Goal: Answer question/provide support: Share knowledge or assist other users

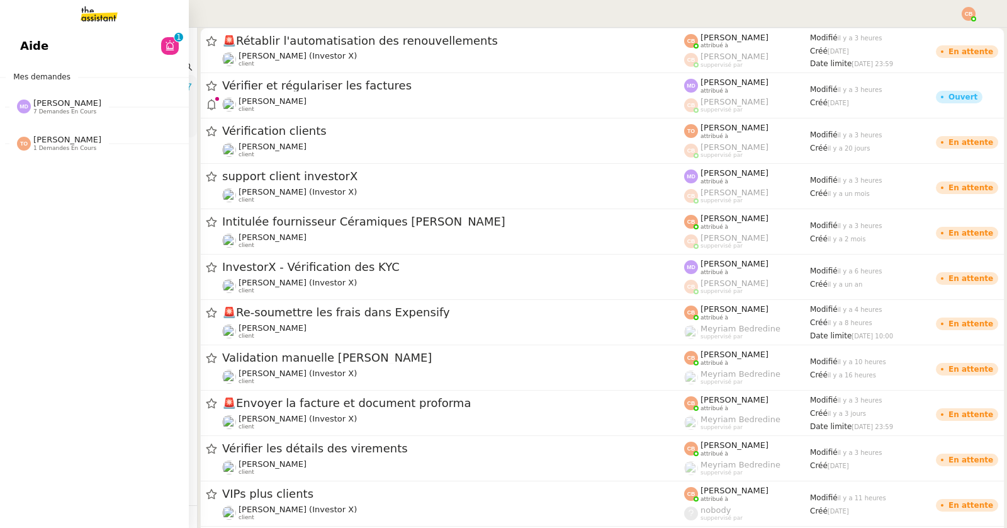
click at [28, 58] on link "Aide 0 1 2 3 4 5 6 7 8 9" at bounding box center [94, 45] width 189 height 29
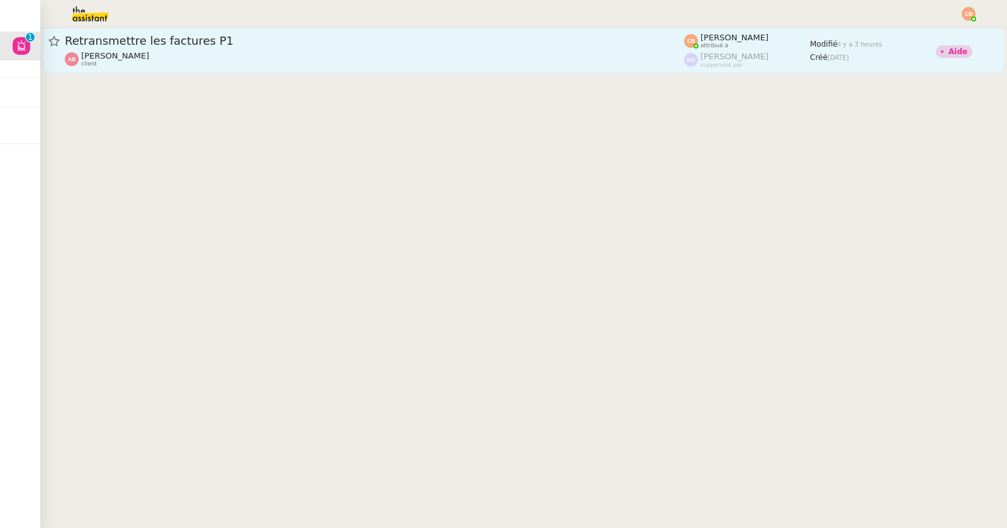
click at [229, 71] on link "Retransmettre les factures P1 [PERSON_NAME] client [PERSON_NAME] attribué à [PE…" at bounding box center [524, 50] width 962 height 45
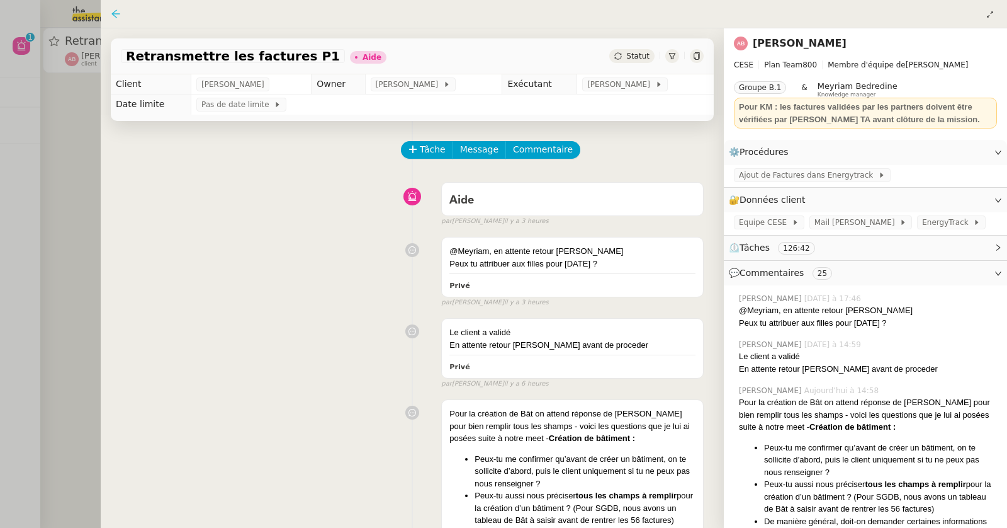
click at [112, 13] on icon at bounding box center [115, 13] width 8 height 8
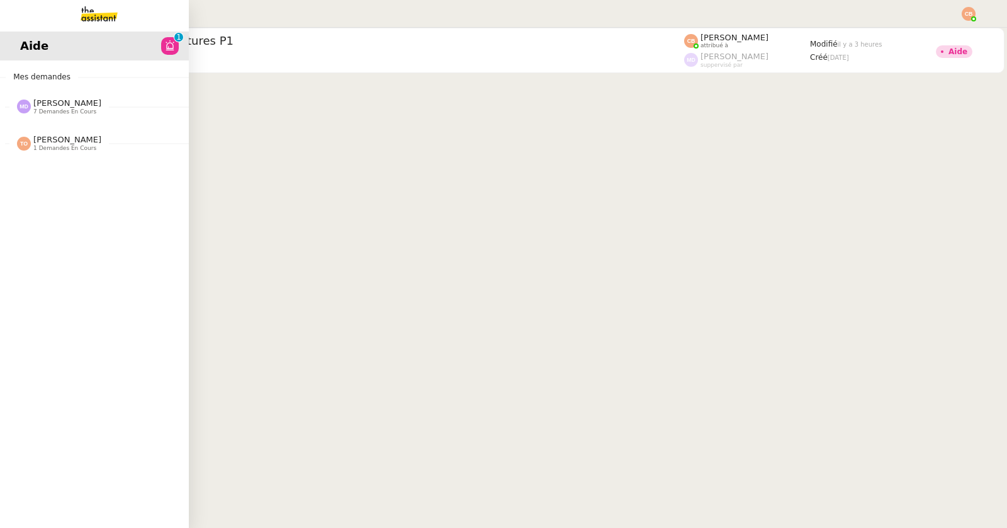
click at [49, 109] on span "7 demandes en cours" at bounding box center [64, 111] width 63 height 7
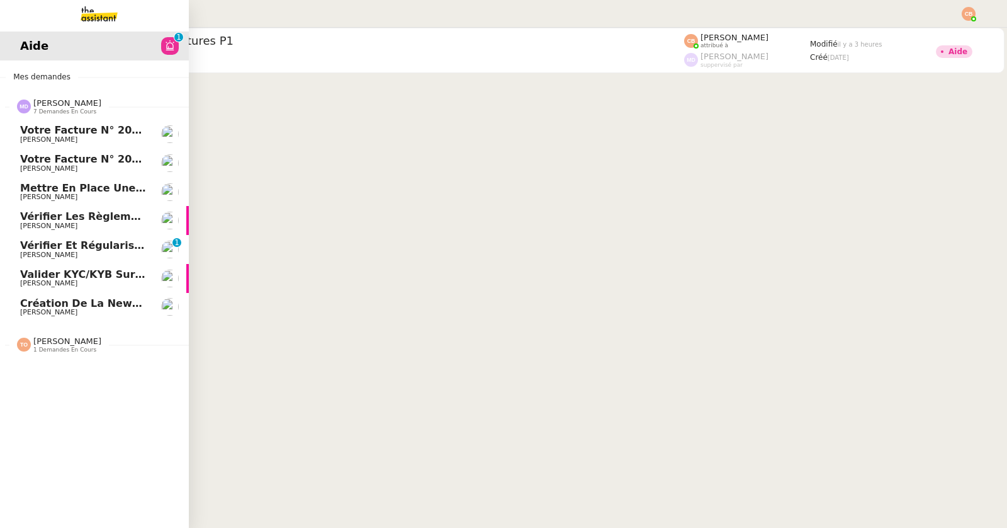
click at [69, 189] on span "Mettre en place une procédure mensuelle" at bounding box center [139, 188] width 239 height 12
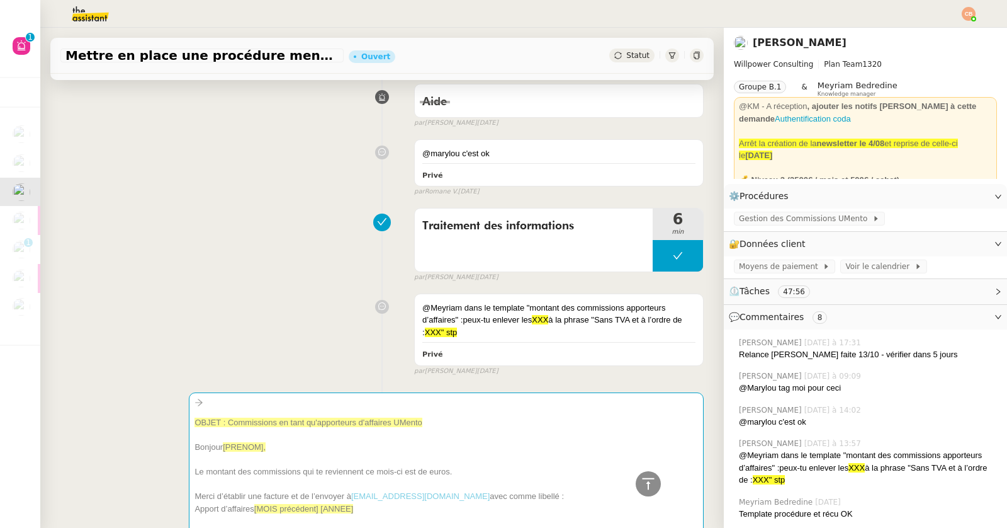
scroll to position [640, 0]
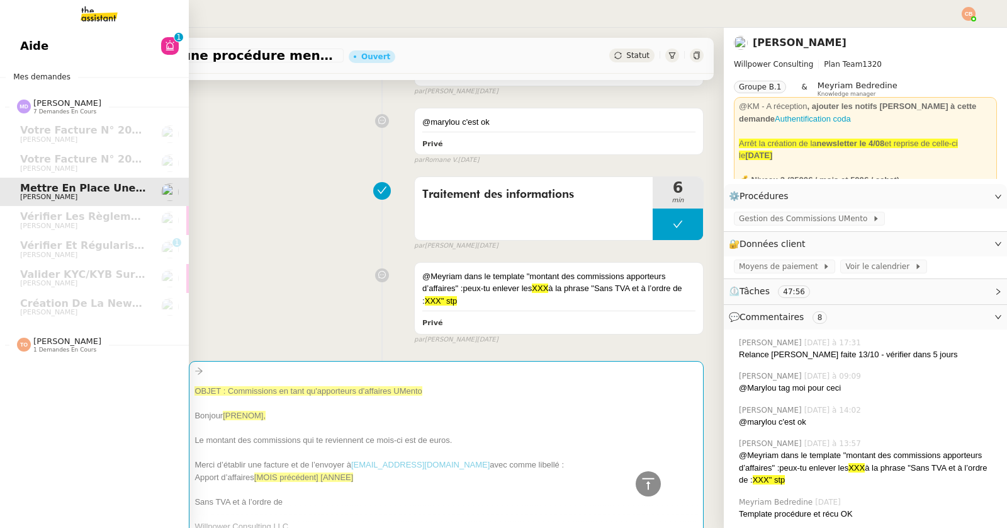
click at [45, 344] on span "[PERSON_NAME]" at bounding box center [67, 340] width 68 height 9
click at [54, 381] on link "Find a replacement screen for VW ID4 Pro [PERSON_NAME]" at bounding box center [94, 372] width 189 height 29
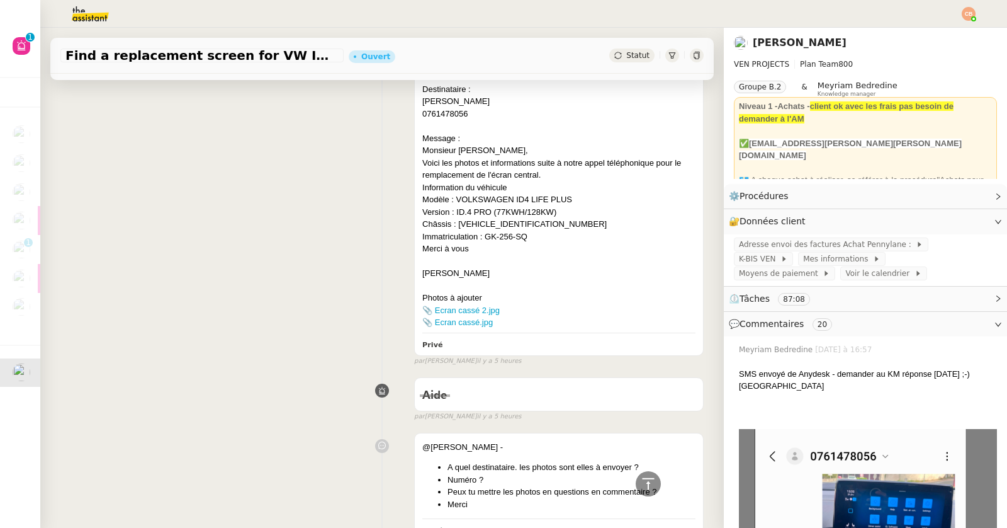
scroll to position [3804, 0]
